Goal: Check status: Check status

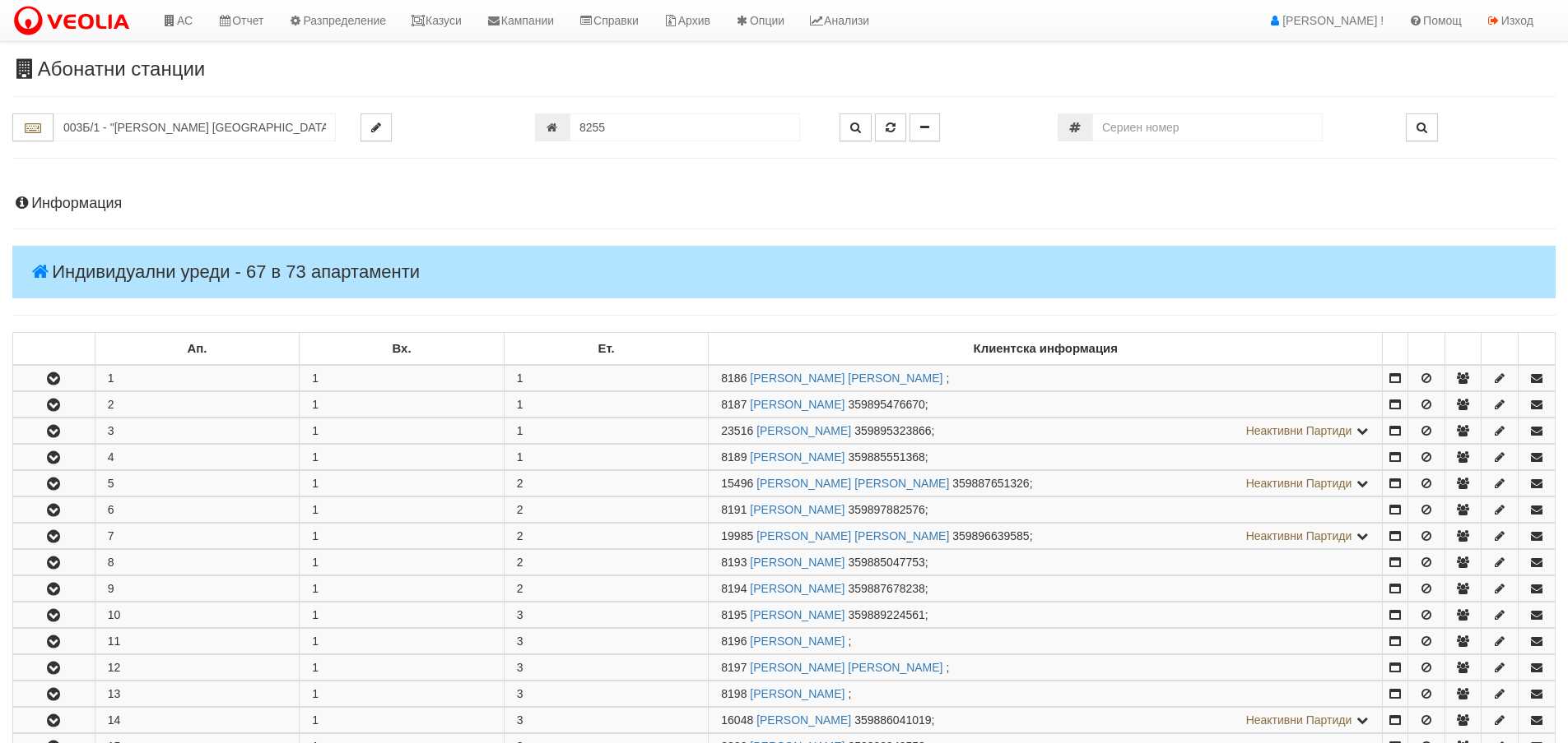
scroll to position [1944, 0]
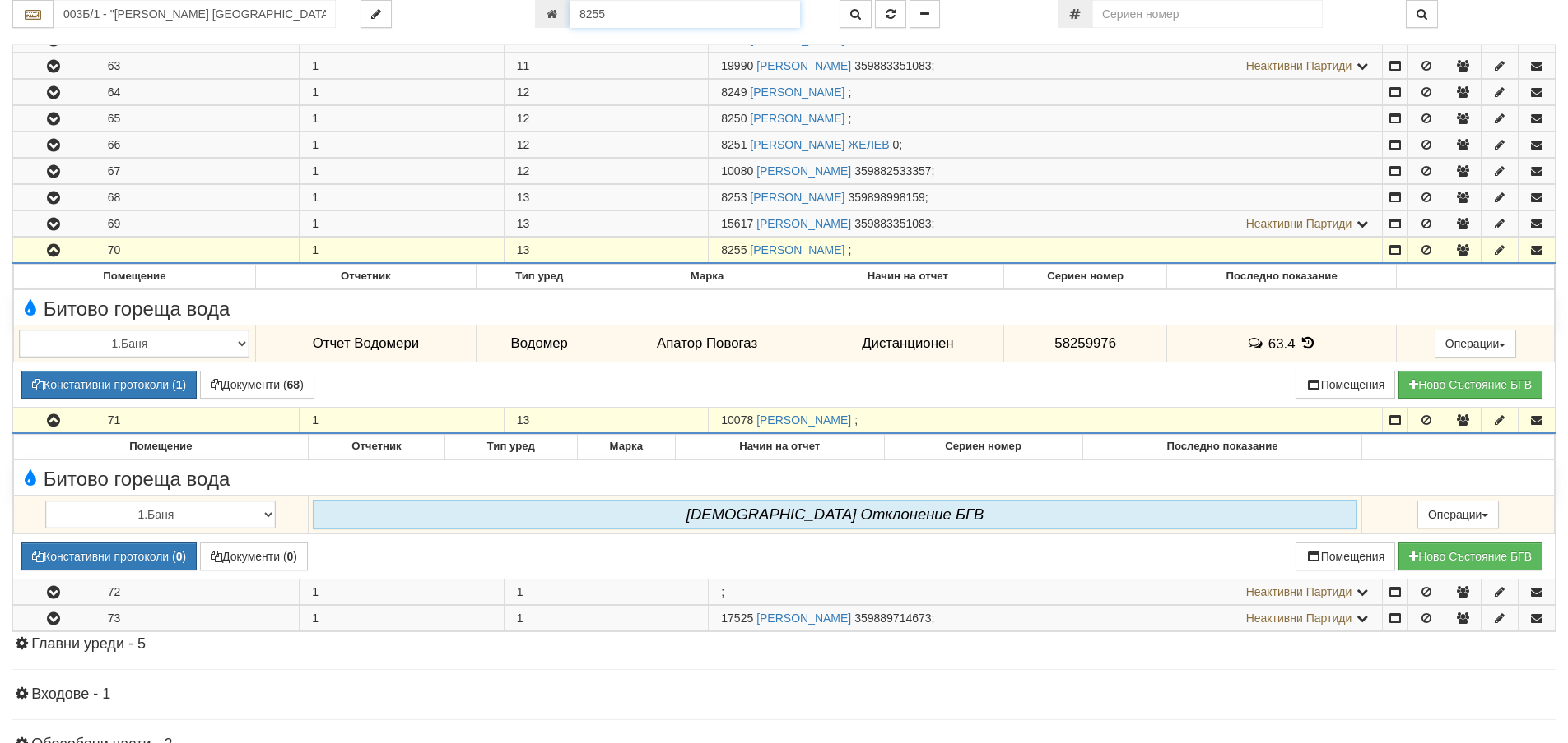
drag, startPoint x: 0, startPoint y: 0, endPoint x: 616, endPoint y: 18, distance: 616.3
click at [616, 18] on input "8255" at bounding box center [685, 13] width 230 height 28
type input "24246"
type input "018З/ А - "ВЕОЛИЯ ЕНЕРДЖИ ВАРНА " ЕАД"
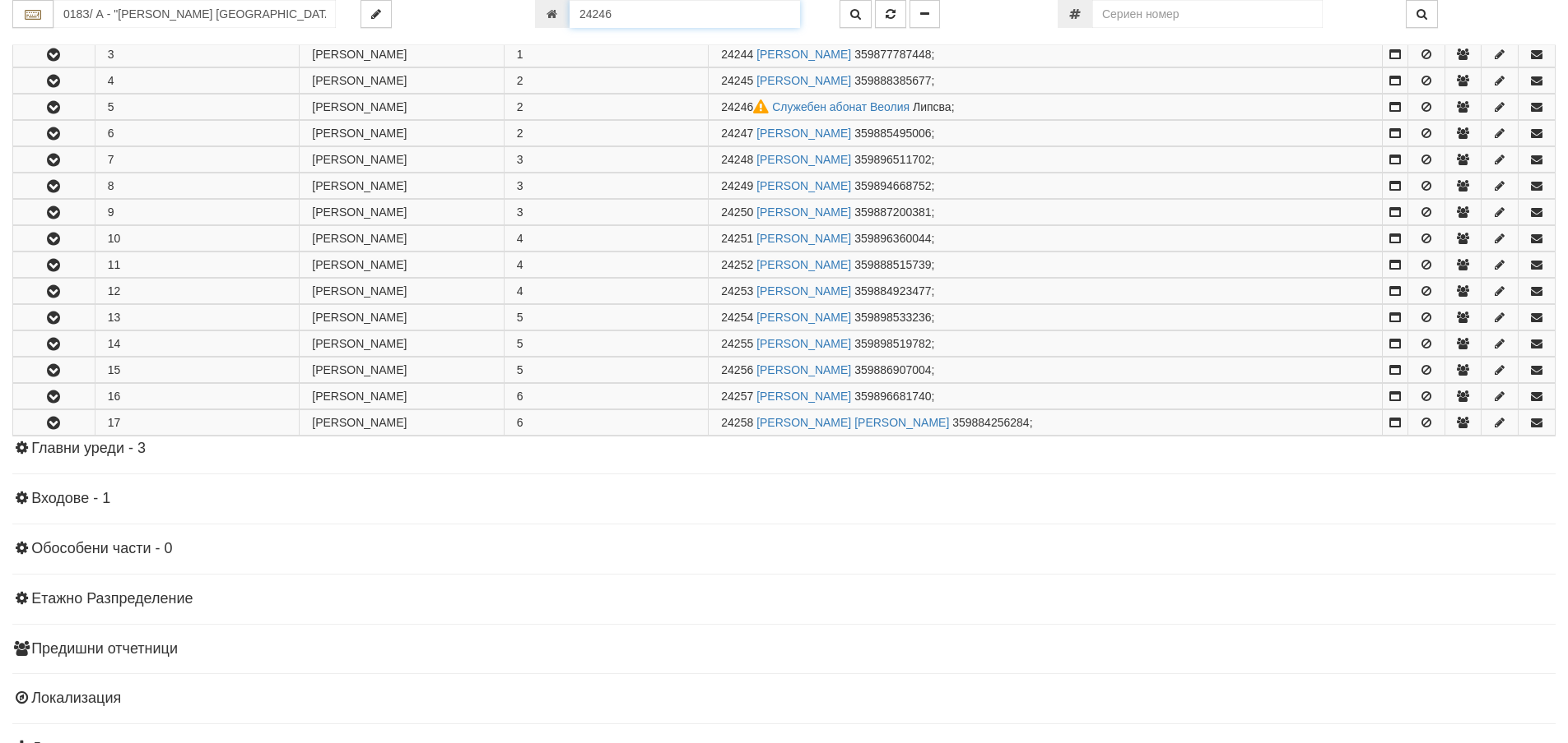
scroll to position [430, 0]
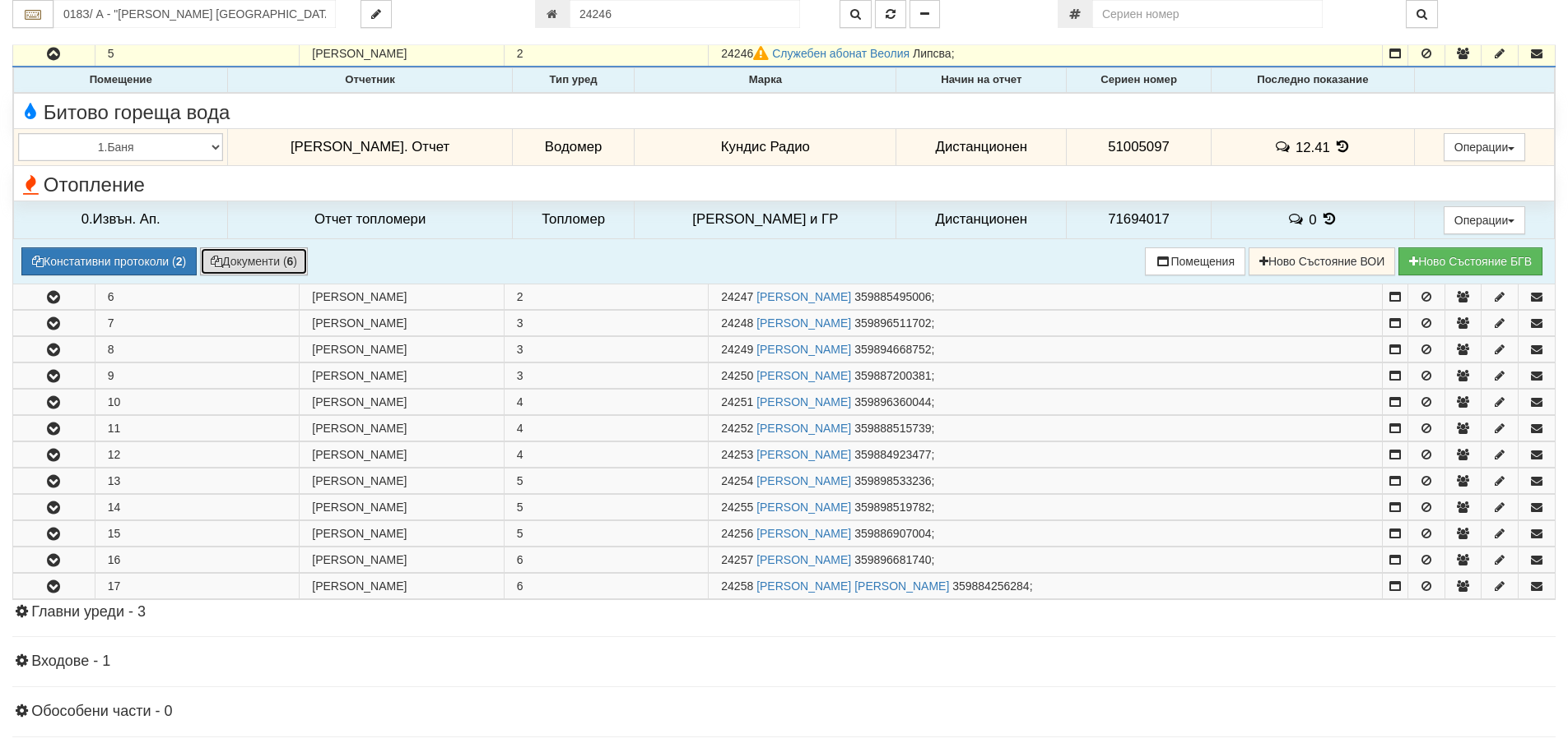
click at [281, 267] on button "Документи ( 6 )" at bounding box center [254, 261] width 108 height 28
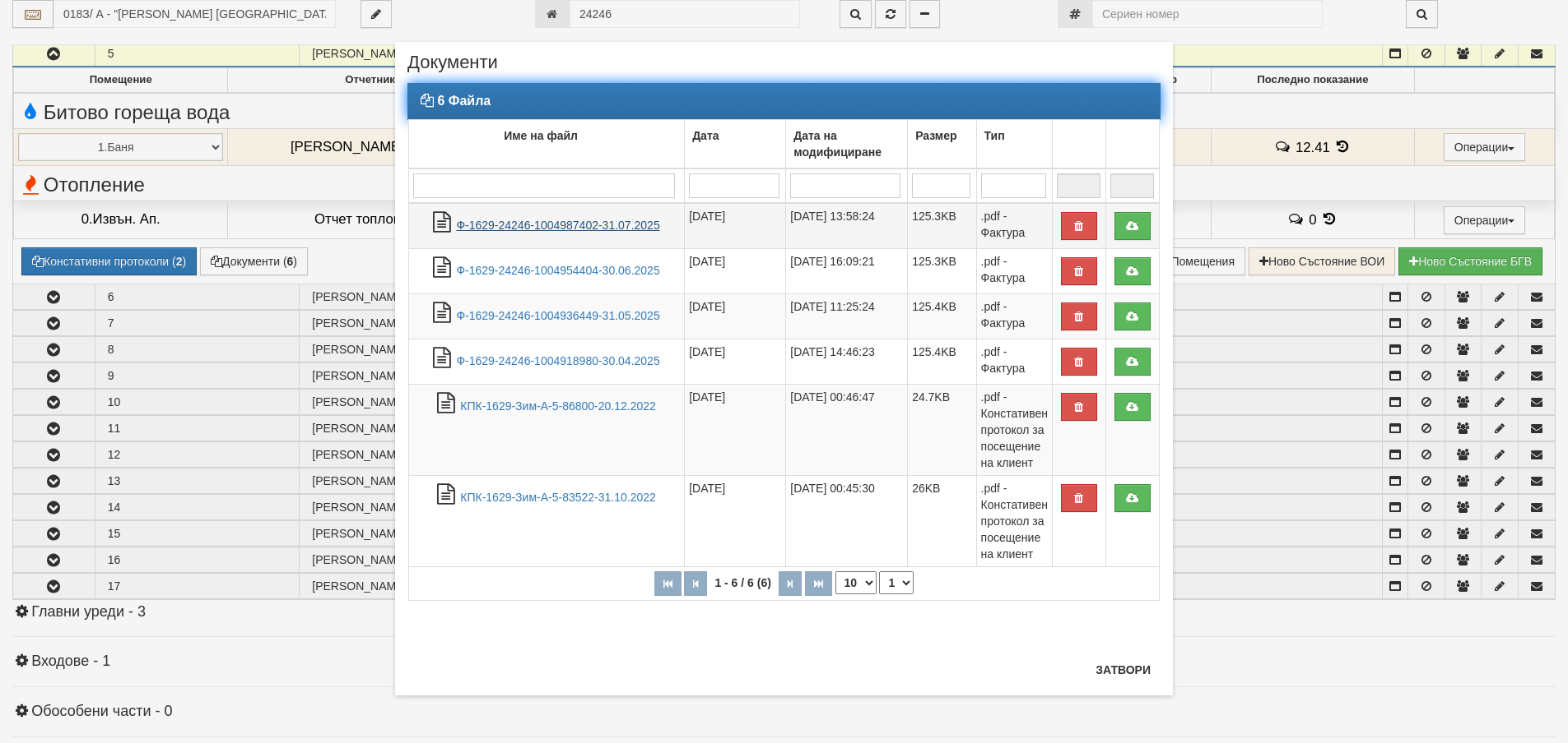
click at [631, 226] on link "Ф-1629-24246-1004987402-31.07.2025" at bounding box center [557, 226] width 203 height 13
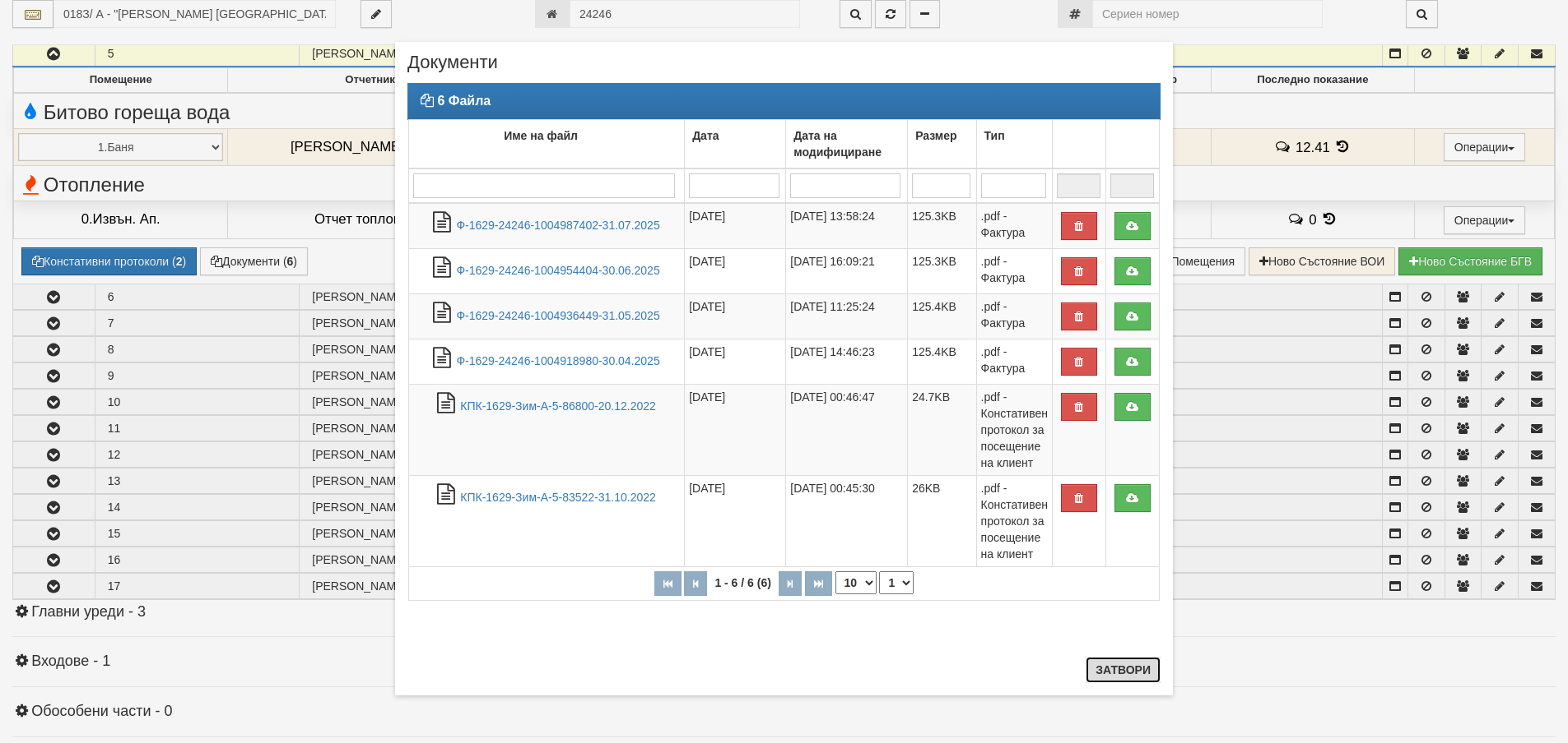
click at [1142, 674] on button "Затвори" at bounding box center [1123, 670] width 75 height 26
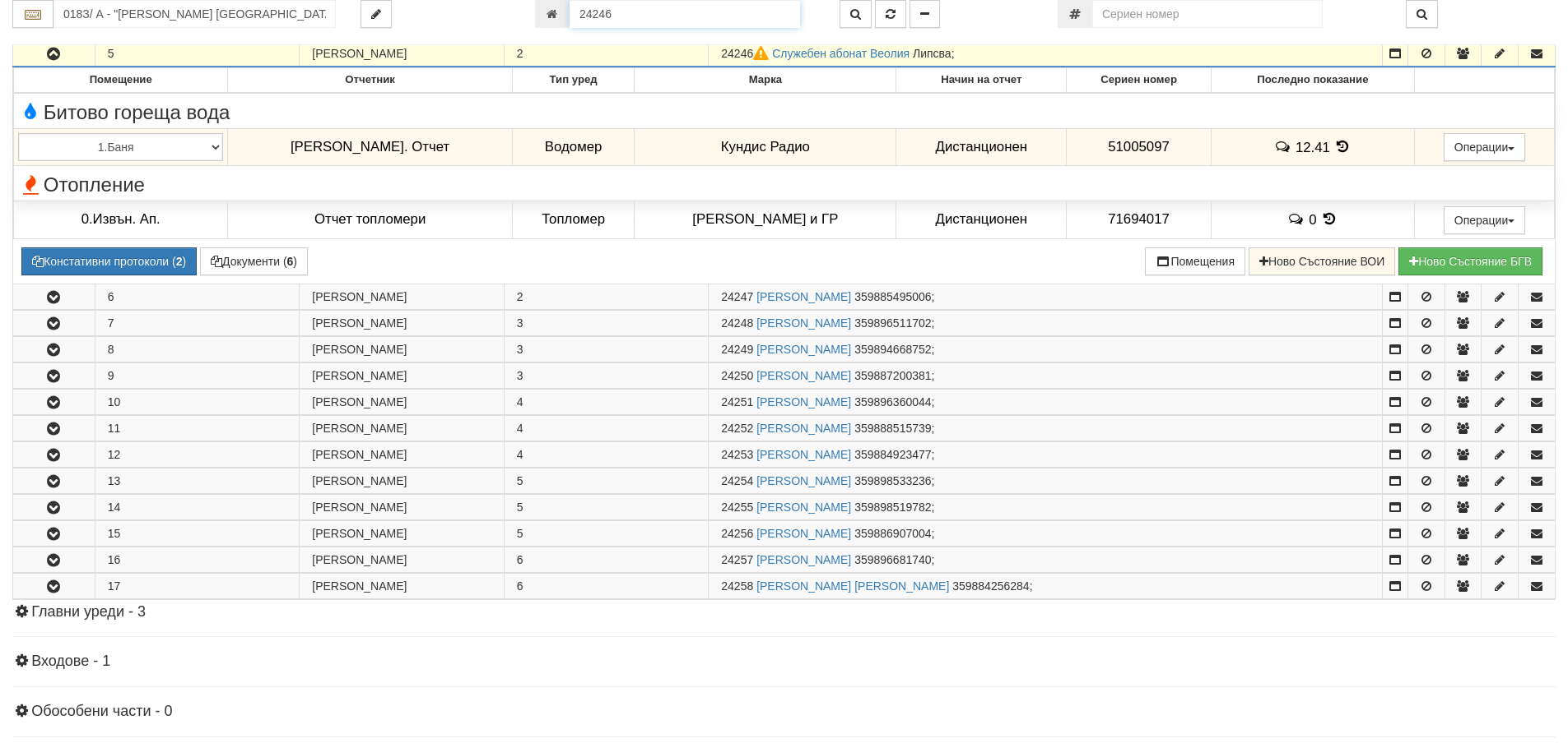
click at [648, 24] on input "24246" at bounding box center [685, 13] width 230 height 28
type input "8255"
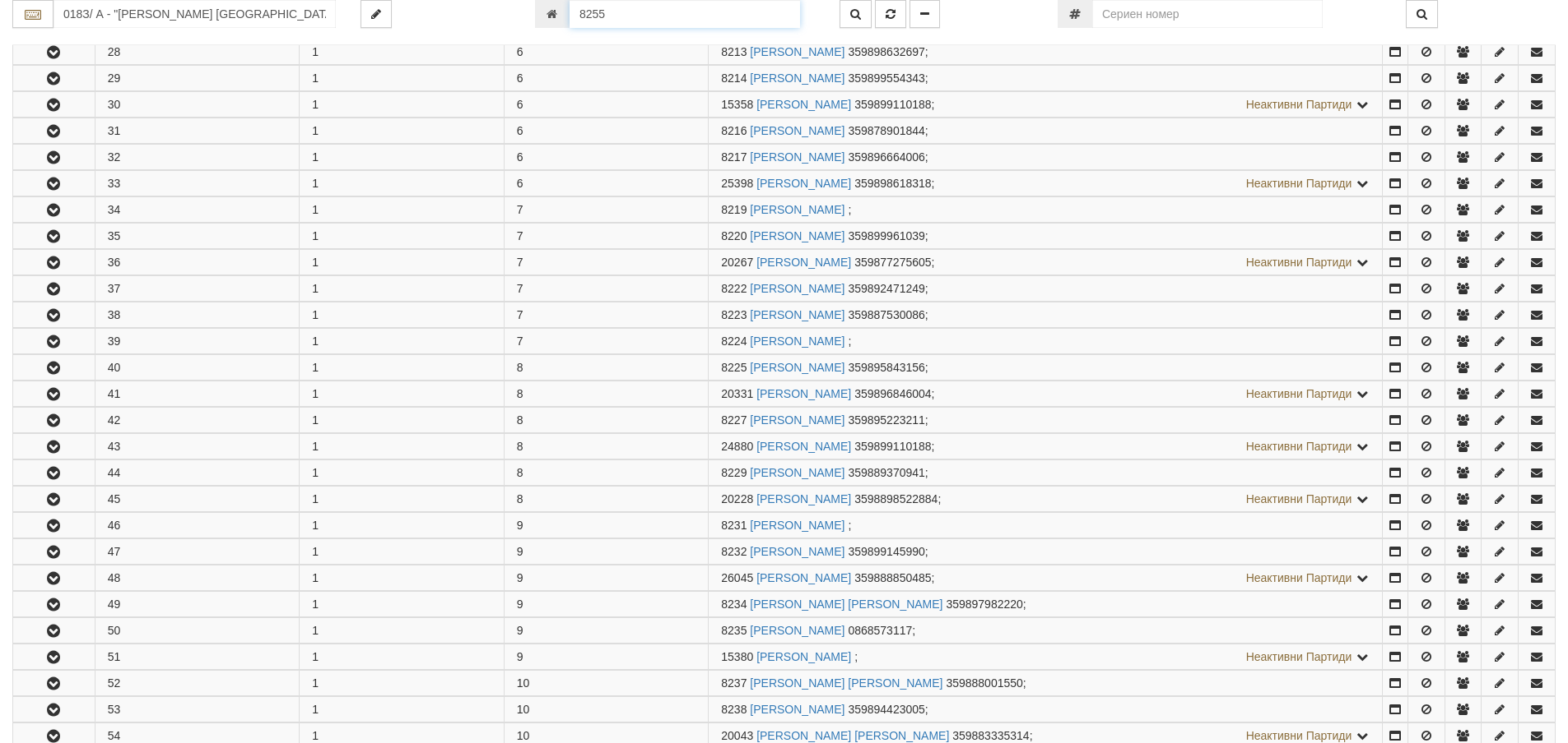
scroll to position [1944, 0]
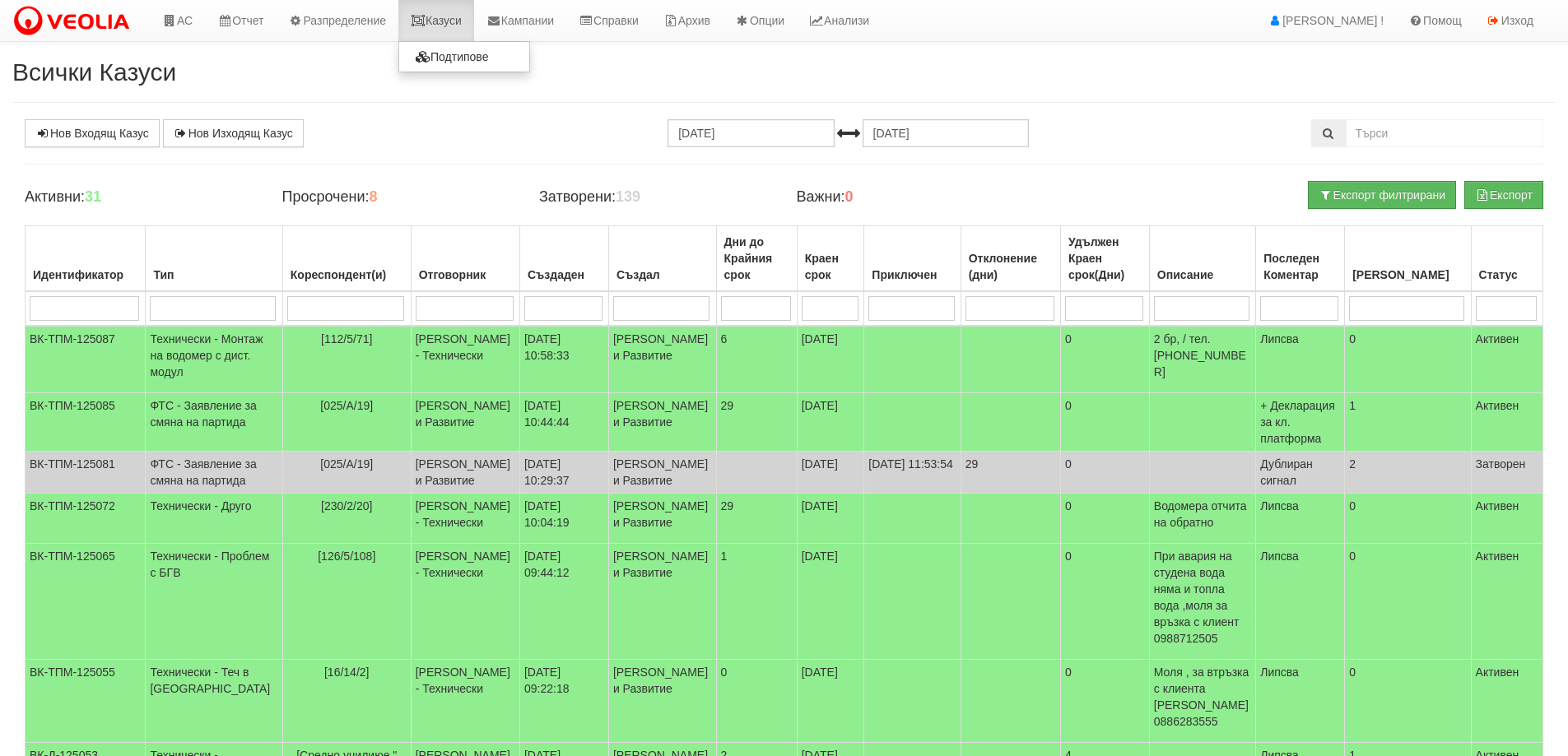
click at [441, 21] on link "Казуси" at bounding box center [436, 20] width 76 height 41
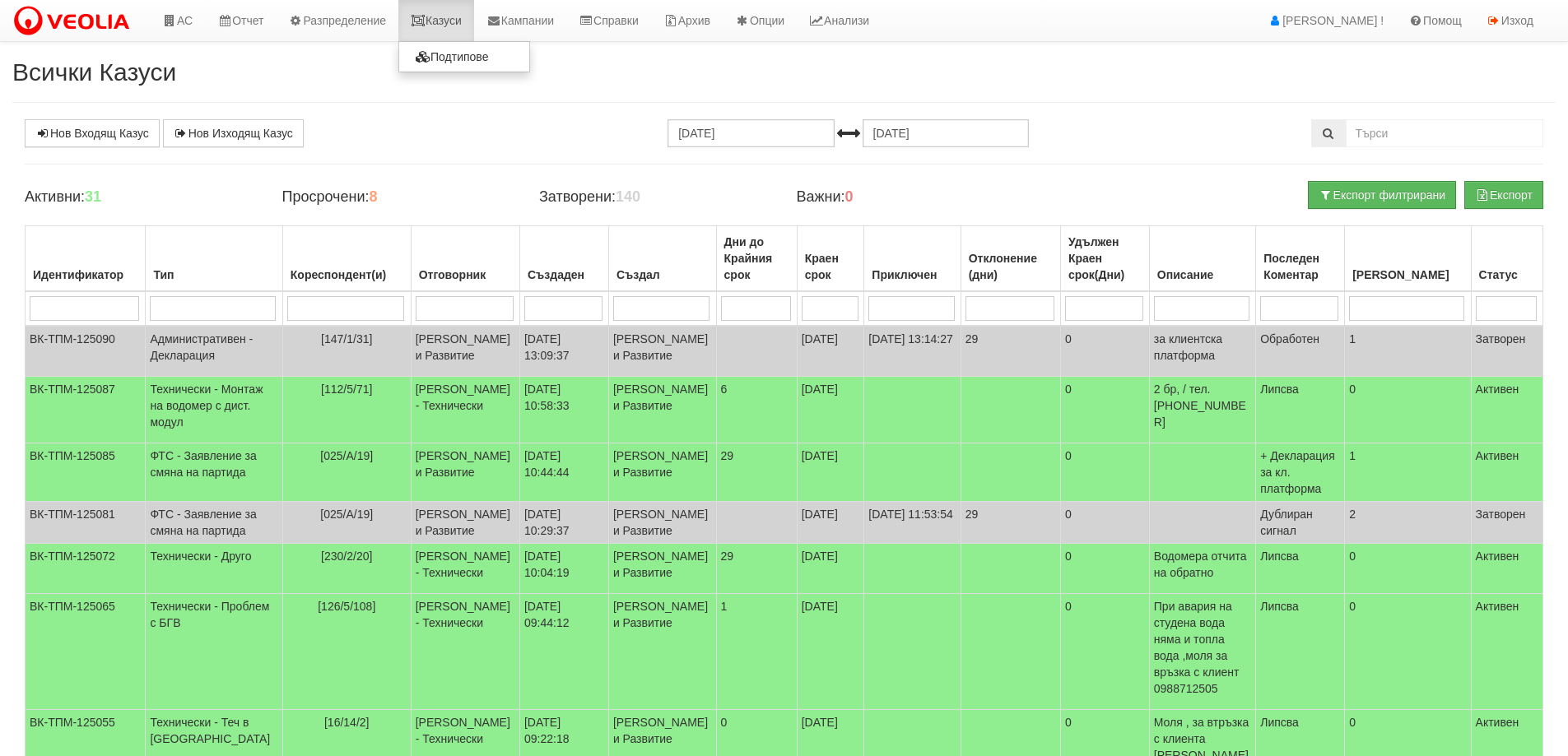
click at [452, 9] on link "Казуси" at bounding box center [436, 20] width 76 height 41
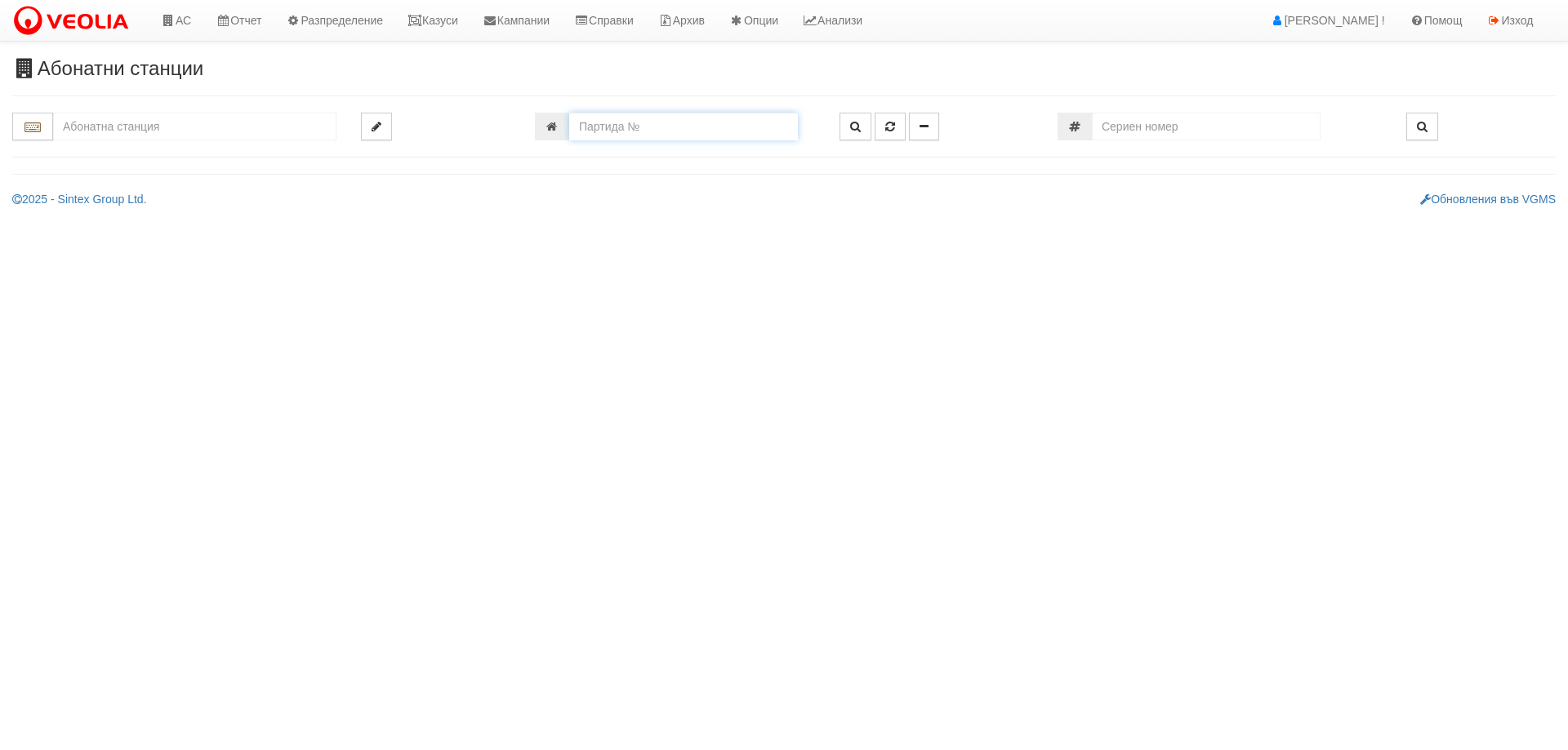
click at [622, 126] on input "number" at bounding box center [683, 126] width 229 height 28
type input "8255"
type input "003Б/1 - "[PERSON_NAME] [GEOGRAPHIC_DATA] " ЕАД"
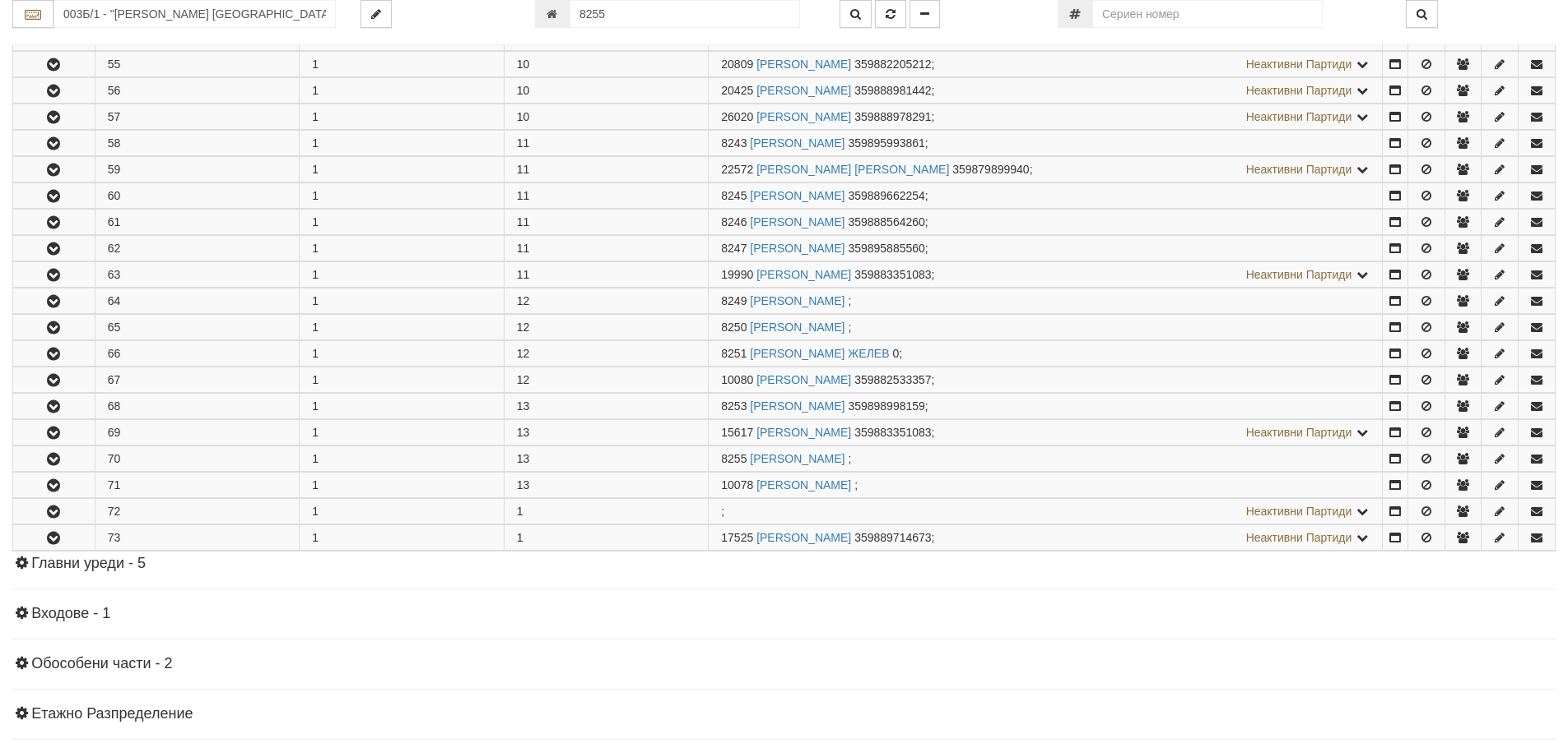
scroll to position [1944, 0]
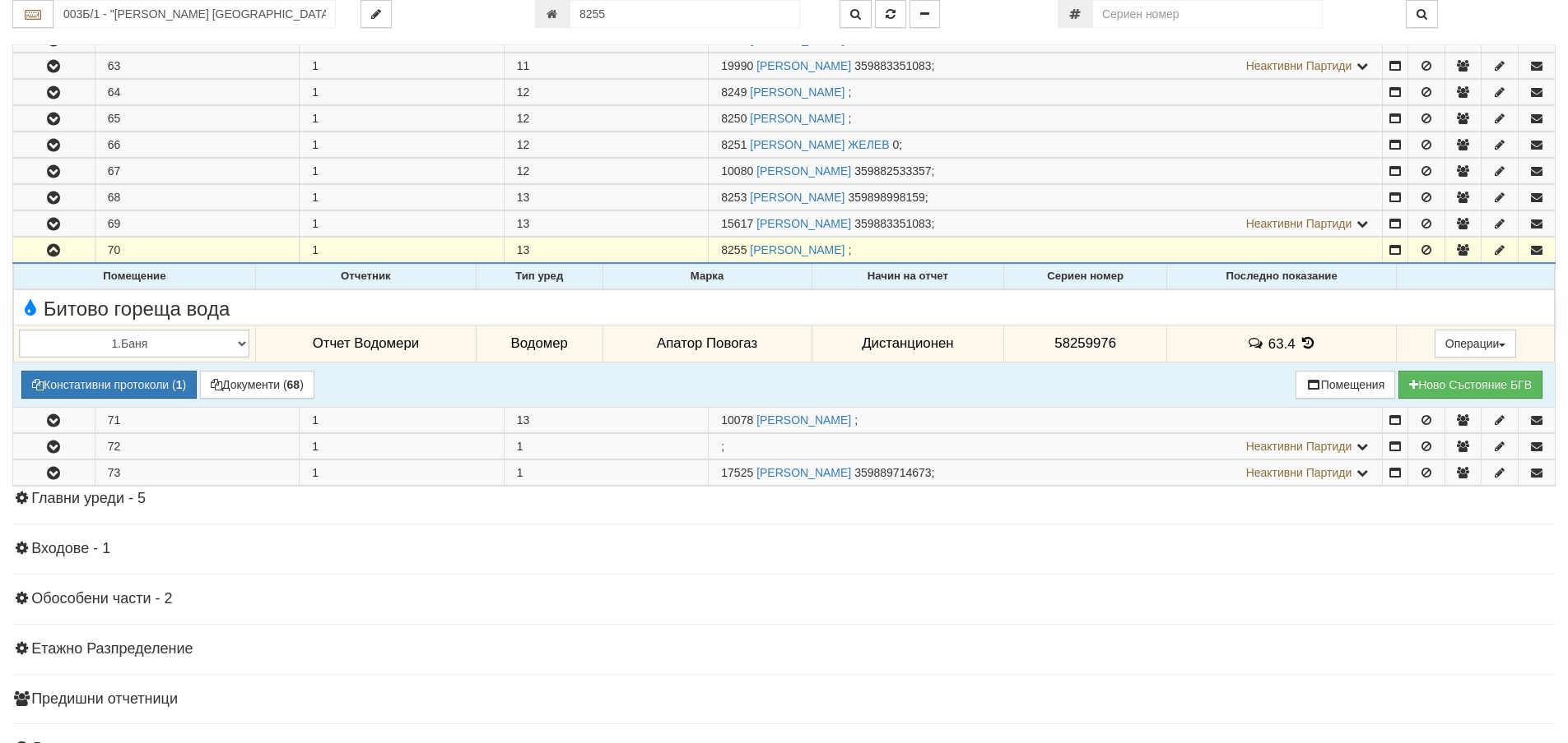
click at [1306, 342] on icon at bounding box center [1308, 343] width 18 height 14
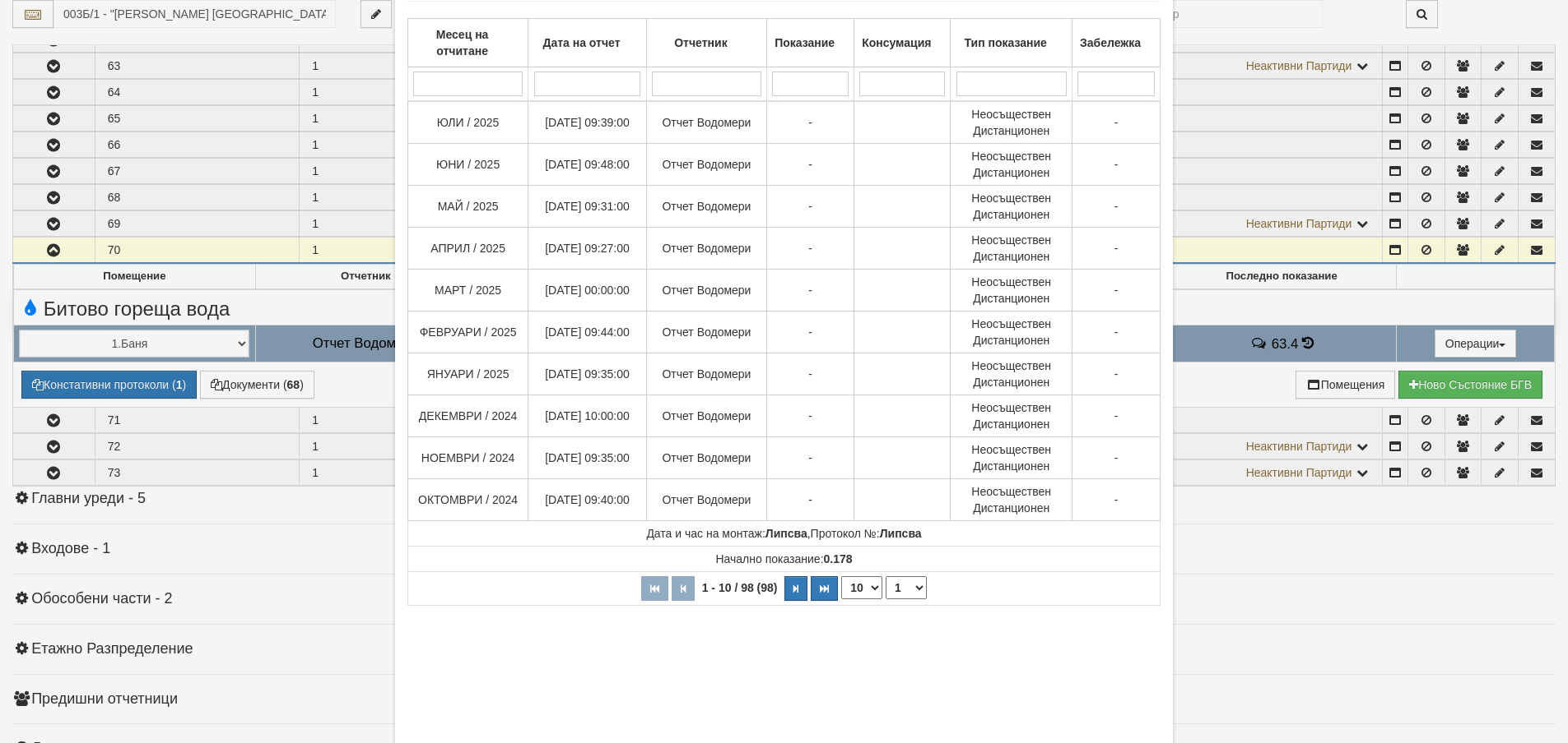
scroll to position [191, 0]
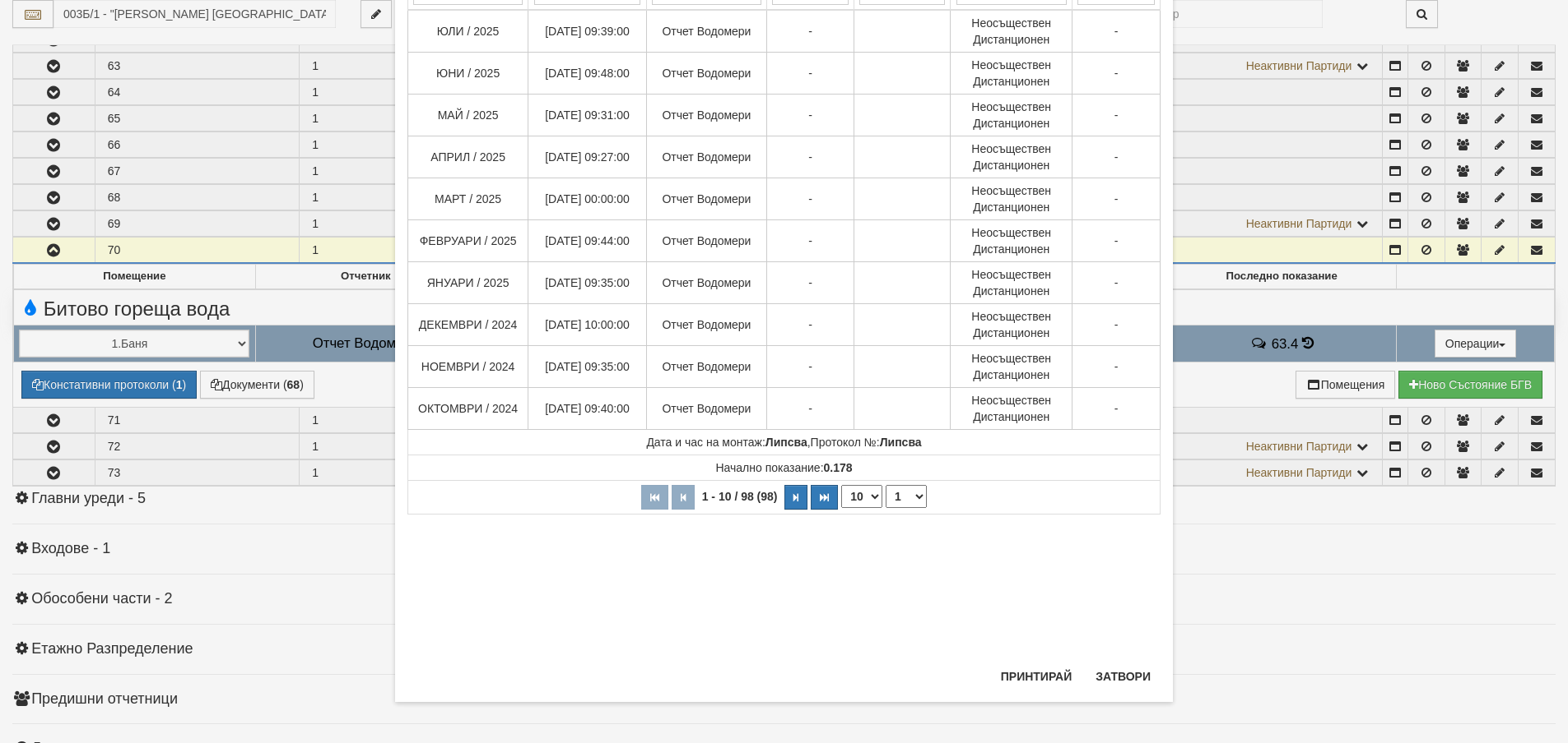
drag, startPoint x: 851, startPoint y: 496, endPoint x: 851, endPoint y: 507, distance: 11.0
click at [851, 496] on select "10 20 30 40" at bounding box center [861, 497] width 41 height 23
select select "30"
click at [841, 508] on select "10 20 30 40" at bounding box center [861, 497] width 41 height 23
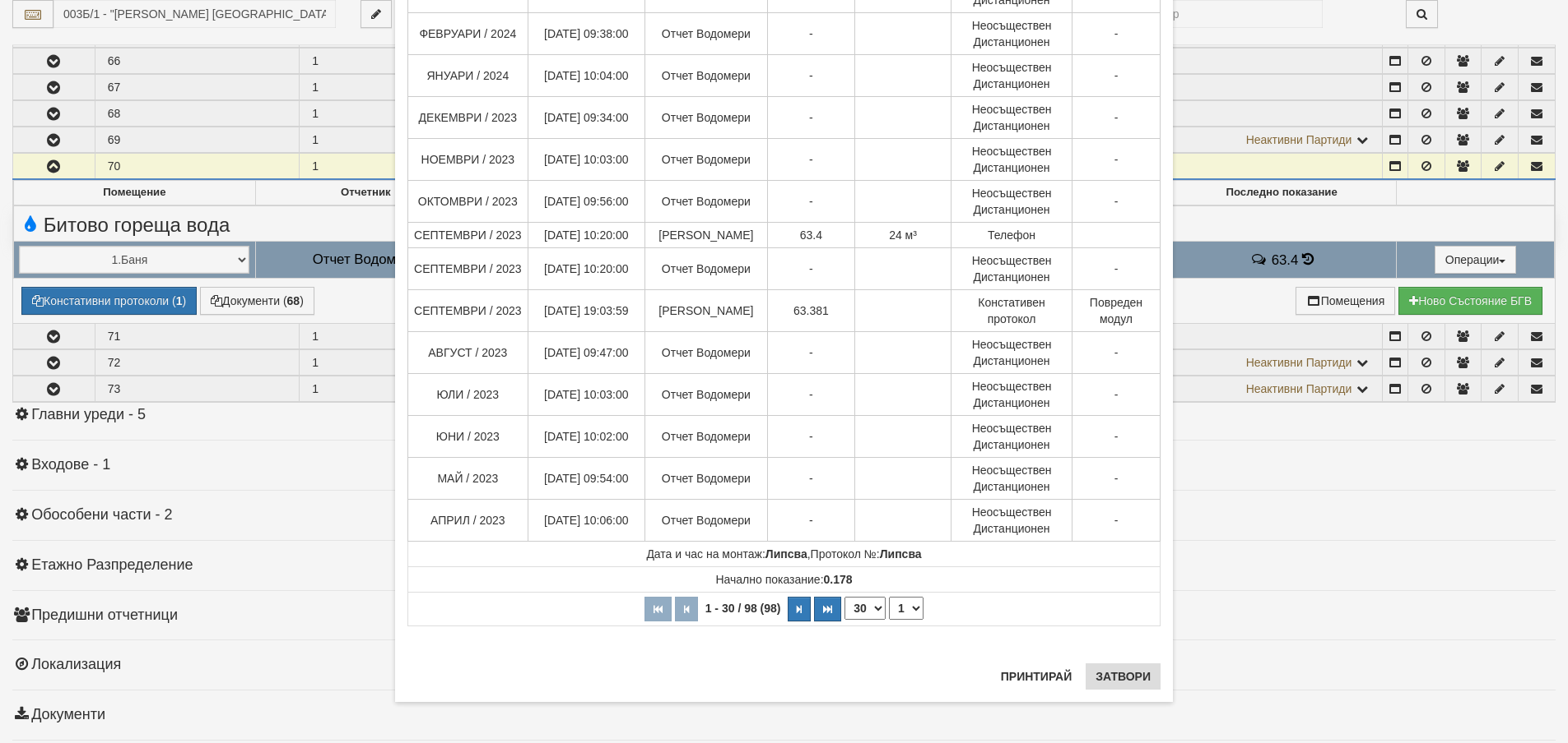
scroll to position [2088, 0]
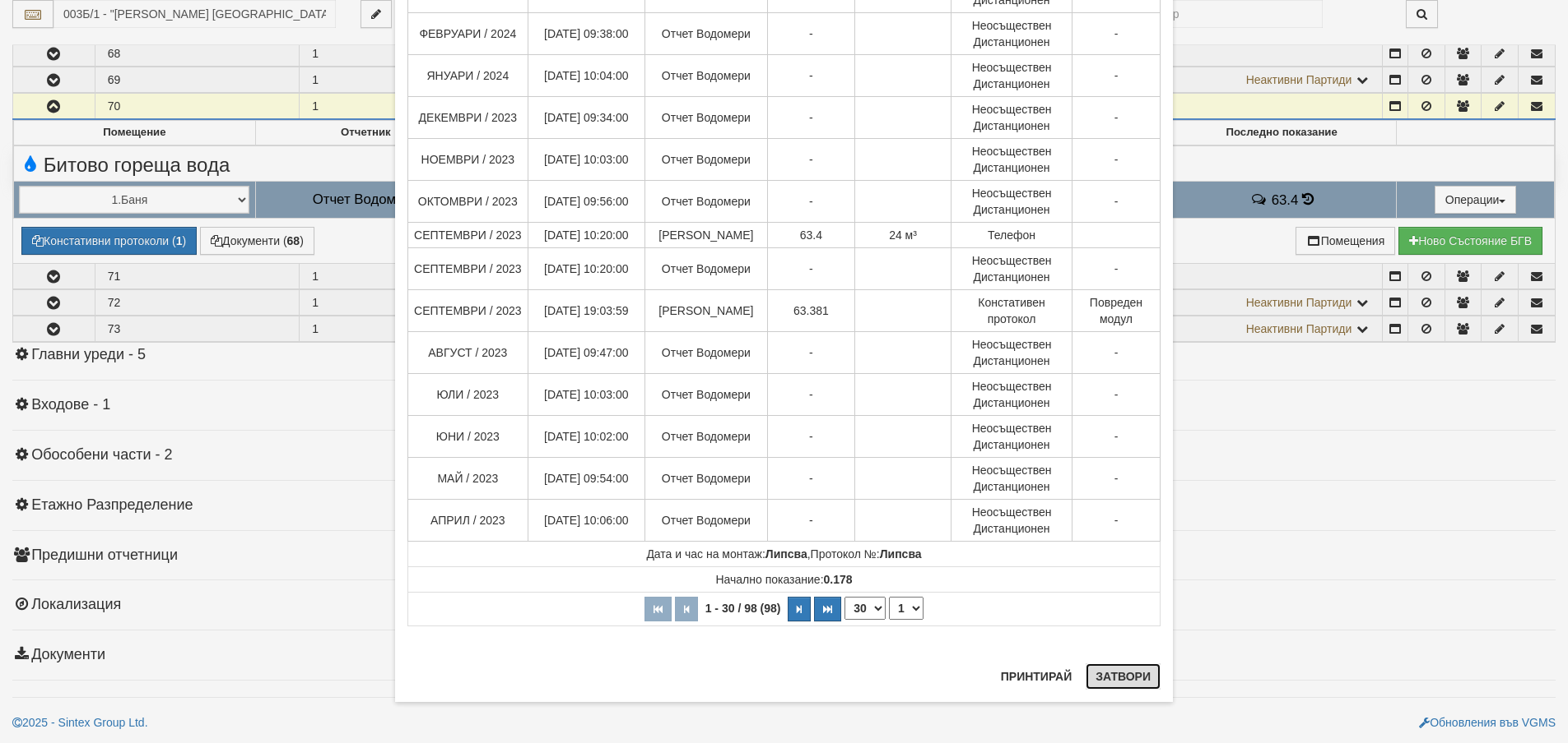
click at [1131, 673] on button "Затвори" at bounding box center [1123, 677] width 75 height 26
